Goal: Transaction & Acquisition: Purchase product/service

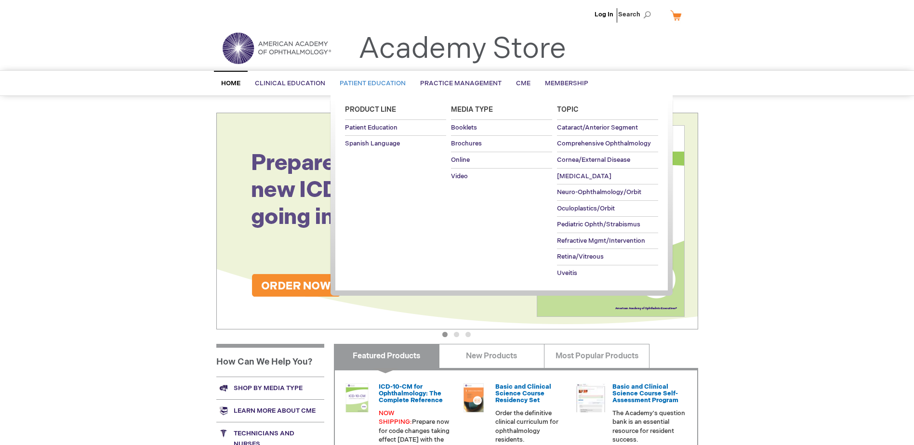
click at [340, 84] on span "Patient Education" at bounding box center [373, 83] width 66 height 8
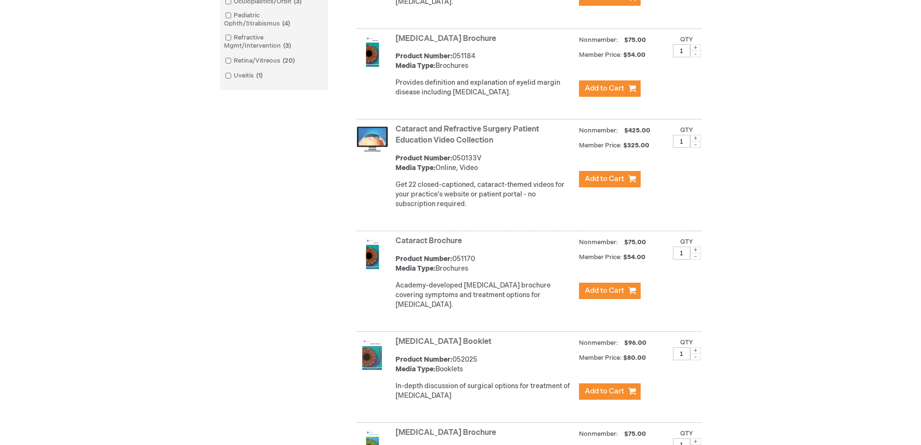
scroll to position [626, 0]
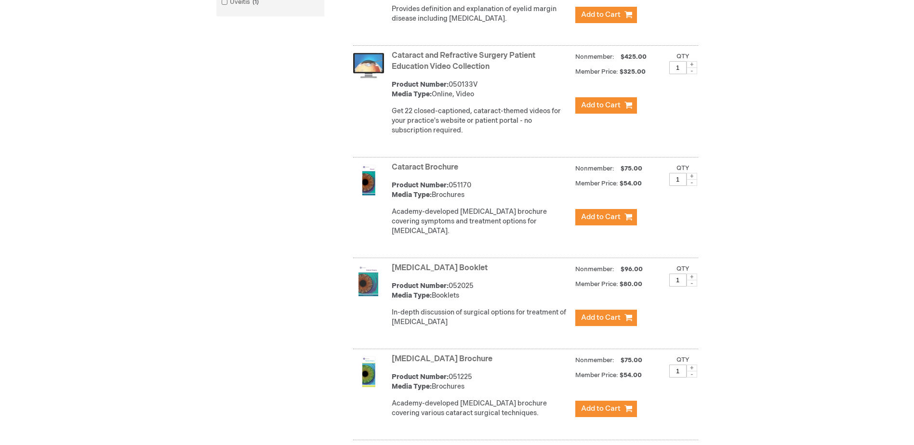
click at [691, 180] on span at bounding box center [691, 176] width 11 height 7
type input "3"
click at [605, 222] on span "Add to Cart" at bounding box center [600, 216] width 39 height 9
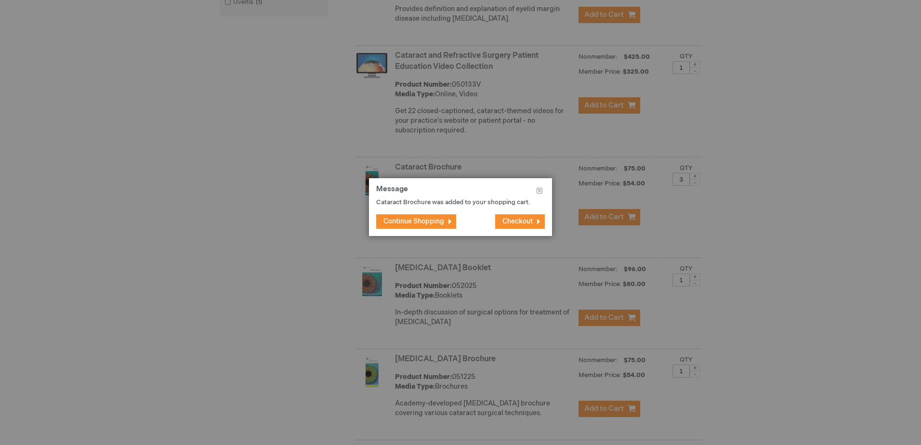
click at [501, 217] on button "Checkout" at bounding box center [520, 221] width 50 height 14
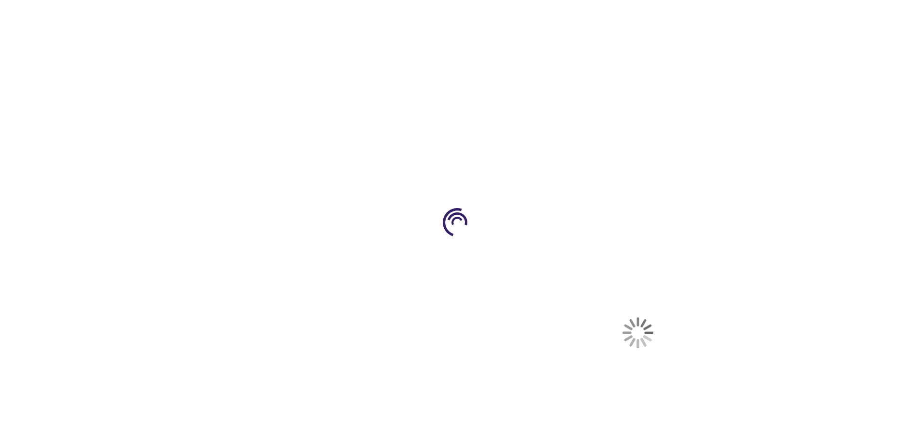
select select "US"
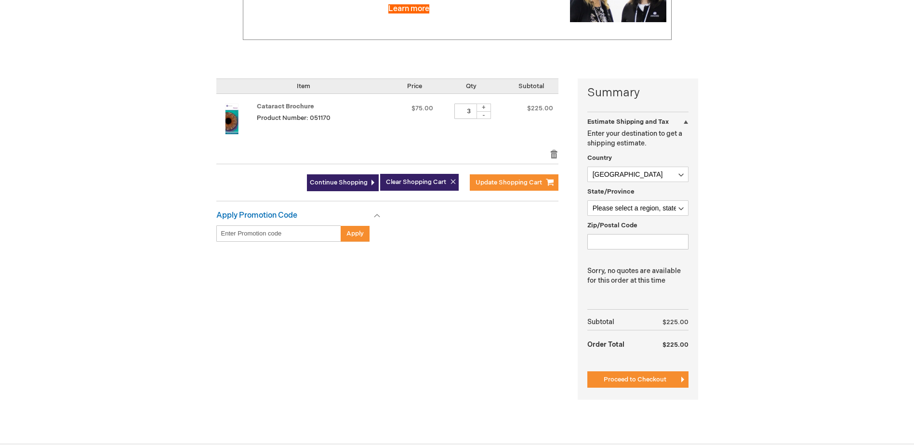
scroll to position [193, 0]
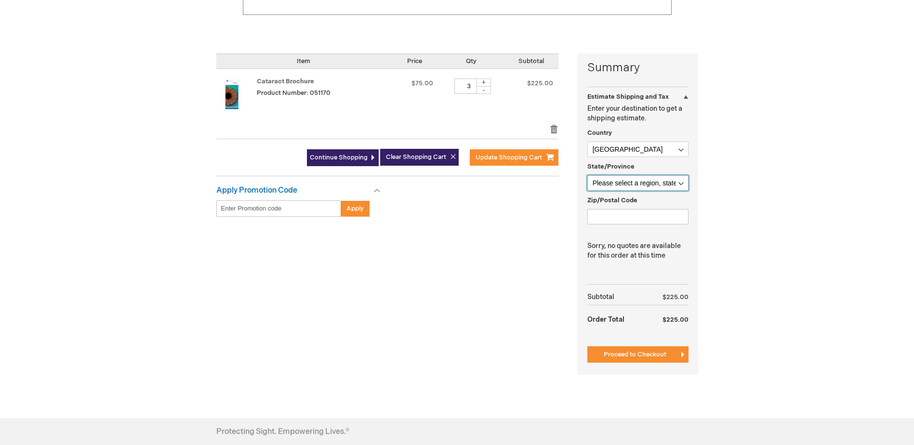
click at [681, 179] on select "Please select a region, state or province. Alabama Alaska American Samoa Arizon…" at bounding box center [637, 182] width 101 height 15
select select "23"
click at [587, 175] on select "Please select a region, state or province. Alabama Alaska American Samoa Arizon…" at bounding box center [637, 182] width 101 height 15
click at [619, 210] on input "Zip/Postal Code" at bounding box center [637, 216] width 101 height 15
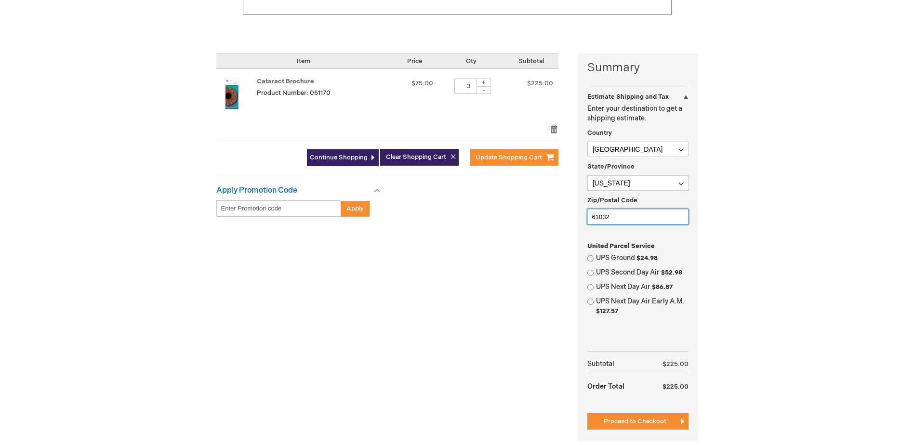
type input "61032"
click at [594, 257] on div "UPS Ground $24.98" at bounding box center [637, 258] width 101 height 10
click at [589, 258] on input "UPS Ground $24.98" at bounding box center [590, 258] width 6 height 6
radio input "true"
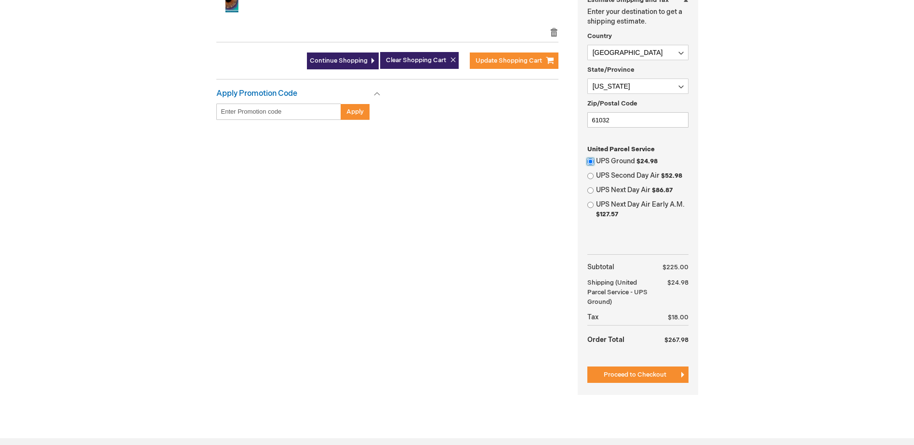
scroll to position [337, 0]
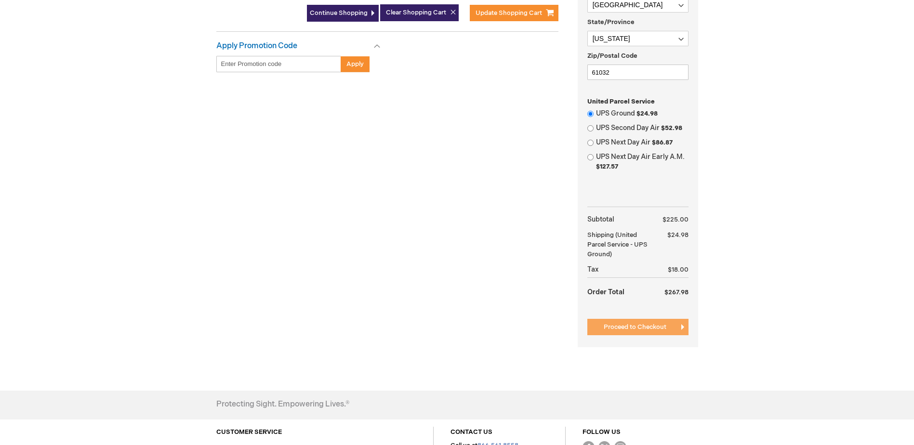
click at [620, 331] on span "Proceed to Checkout" at bounding box center [634, 327] width 63 height 8
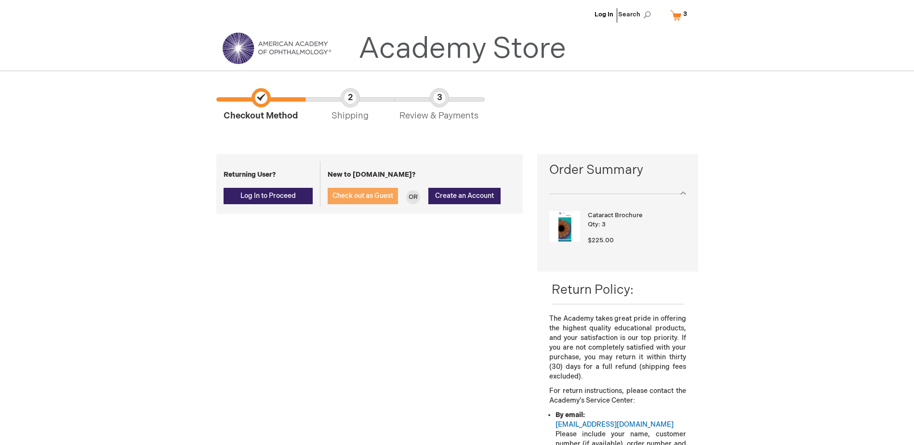
click at [371, 195] on span "Check out as Guest" at bounding box center [362, 196] width 61 height 8
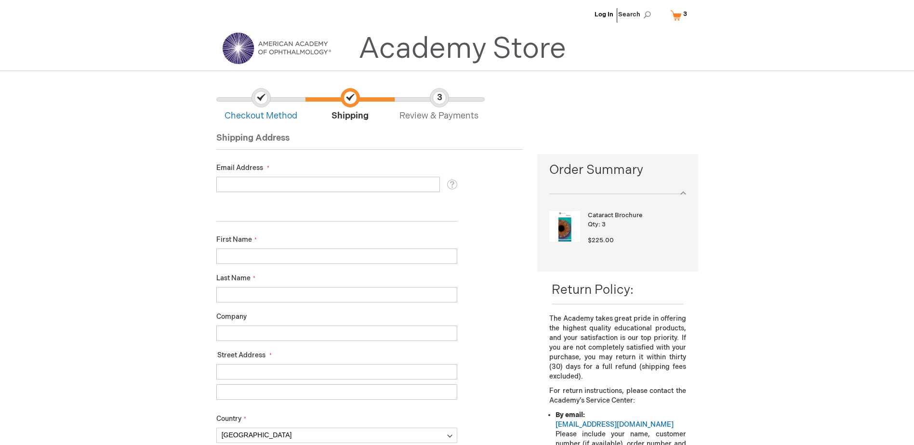
click at [325, 183] on input "Email Address" at bounding box center [327, 184] width 223 height 15
type input "m"
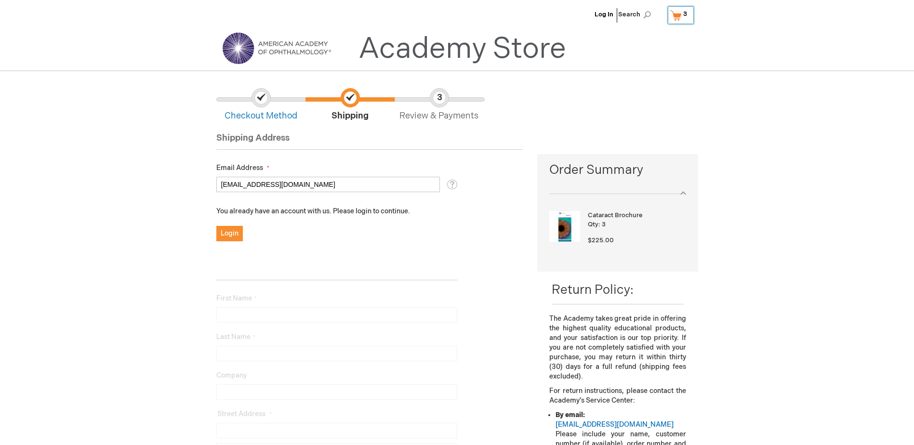
click at [677, 16] on link "My Cart 3 3 items" at bounding box center [680, 15] width 25 height 17
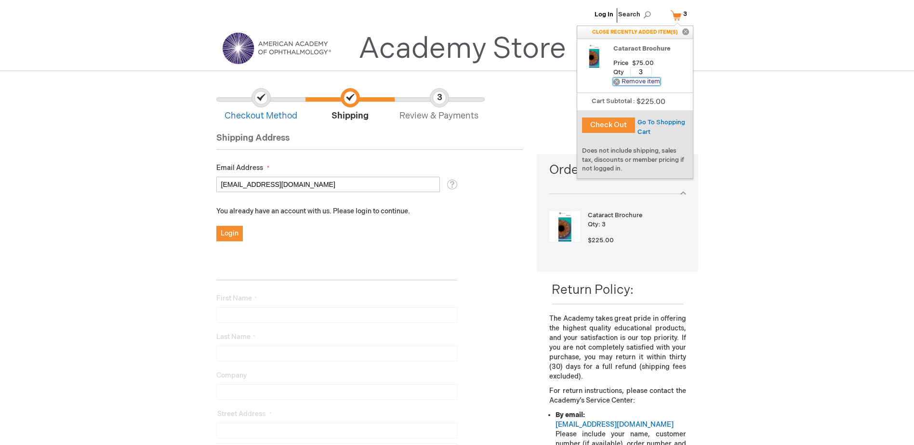
click at [641, 81] on link "Remove Remove item" at bounding box center [636, 81] width 47 height 7
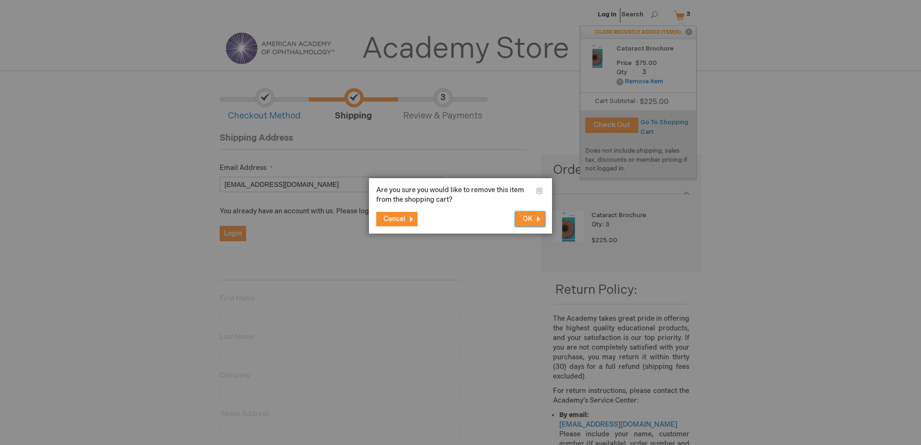
click at [525, 219] on span "OK" at bounding box center [528, 219] width 10 height 8
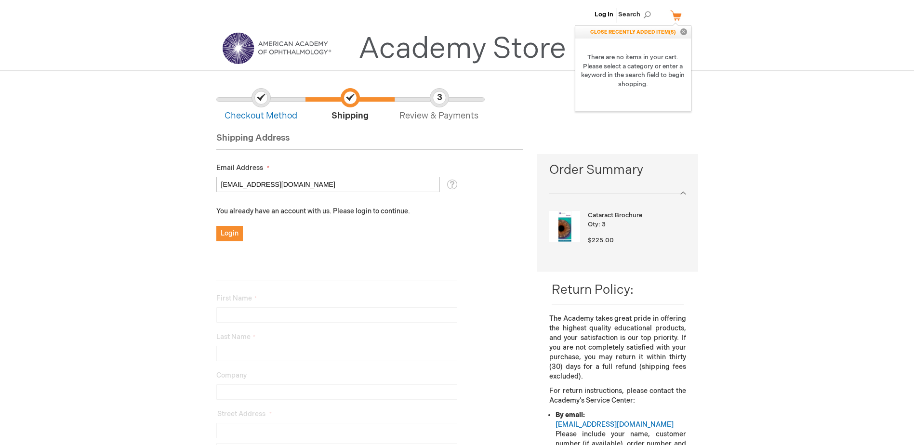
drag, startPoint x: 288, startPoint y: 185, endPoint x: 175, endPoint y: 188, distance: 112.7
type input "mmoore@fhn.org"
click at [216, 226] on button "Login" at bounding box center [229, 233] width 26 height 15
